Goal: Task Accomplishment & Management: Use online tool/utility

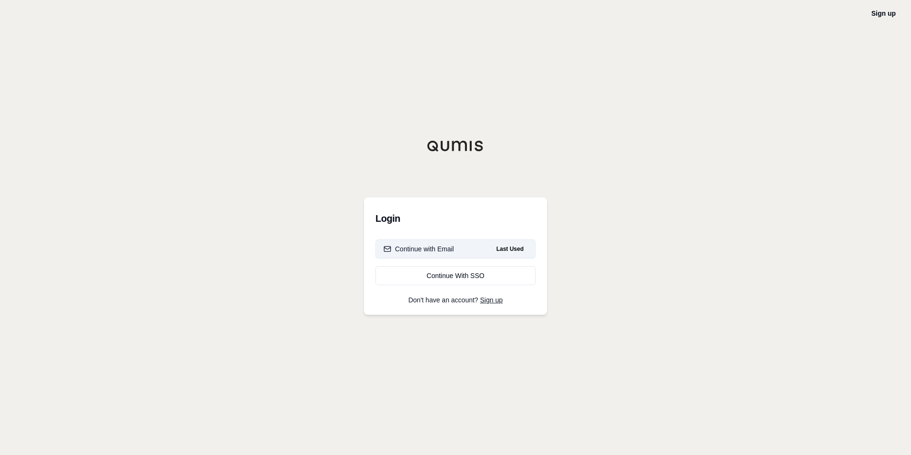
click at [429, 243] on button "Continue with Email Last Used" at bounding box center [456, 248] width 160 height 19
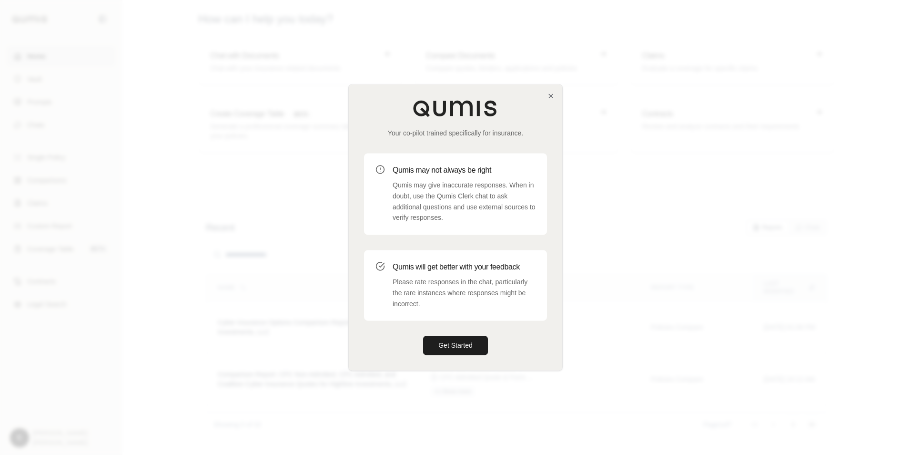
click at [547, 103] on div "Your co-pilot trained specifically for insurance." at bounding box center [455, 119] width 183 height 38
click at [547, 98] on icon "button" at bounding box center [551, 96] width 8 height 8
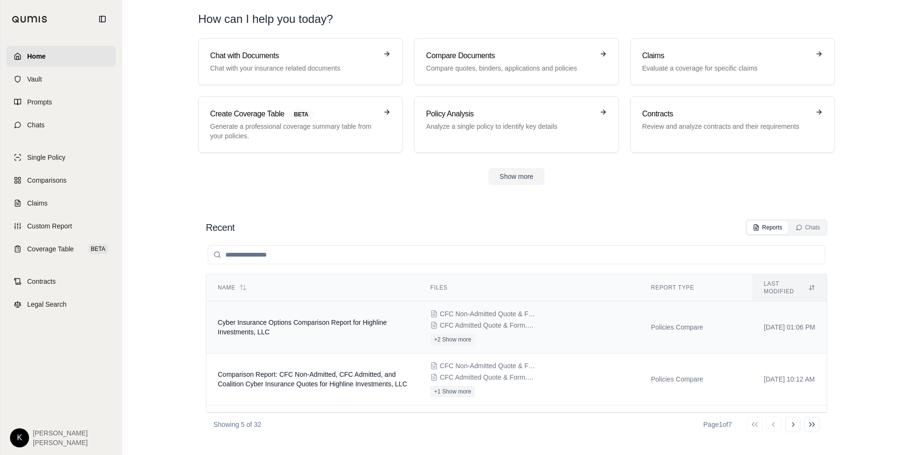
click at [383, 318] on span "Cyber Insurance Options Comparison Report for Highline Investments, LLC" at bounding box center [302, 326] width 169 height 17
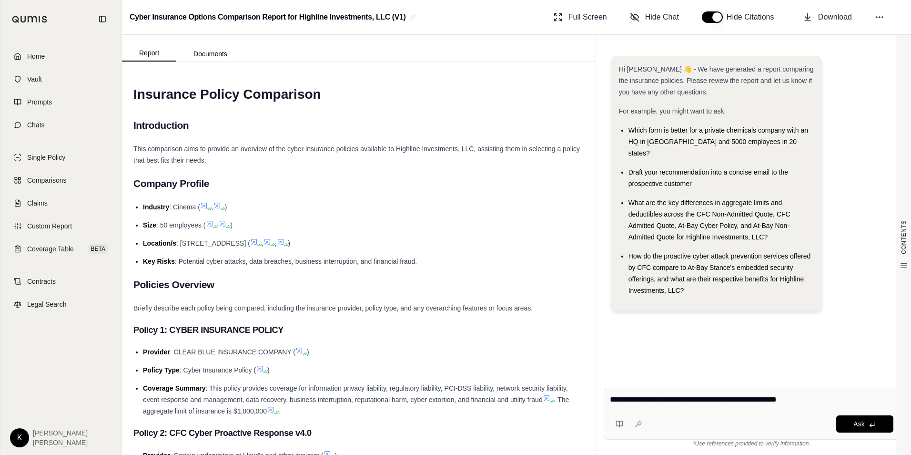
type textarea "**********"
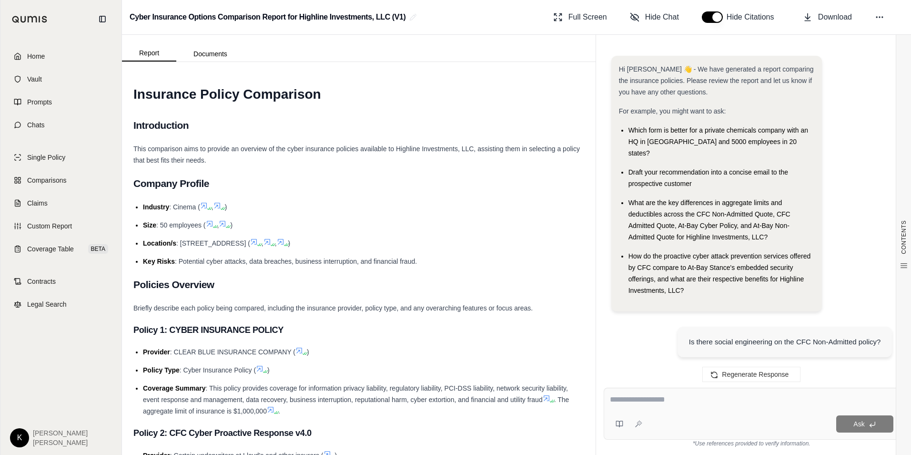
scroll to position [1133, 0]
